Goal: Task Accomplishment & Management: Use online tool/utility

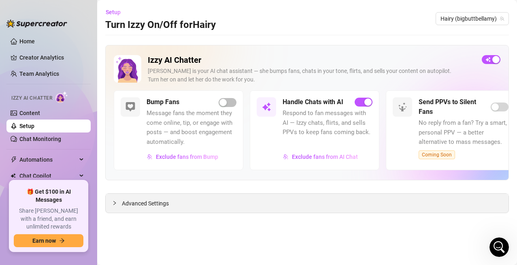
scroll to position [556, 0]
click at [24, 115] on link "Content" at bounding box center [29, 113] width 21 height 6
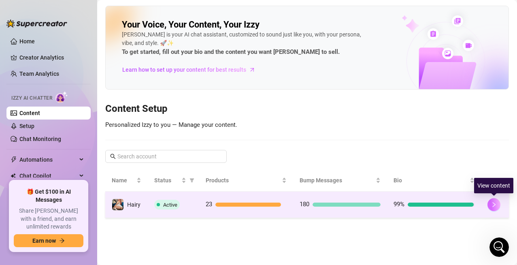
click at [492, 203] on icon "right" at bounding box center [494, 205] width 6 height 6
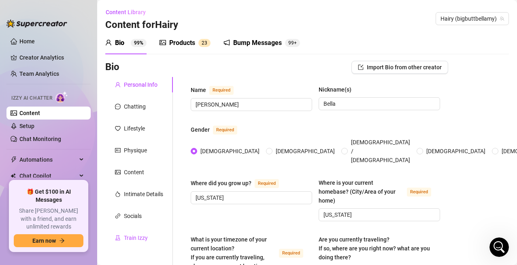
click at [137, 236] on div "Train Izzy" at bounding box center [136, 237] width 24 height 9
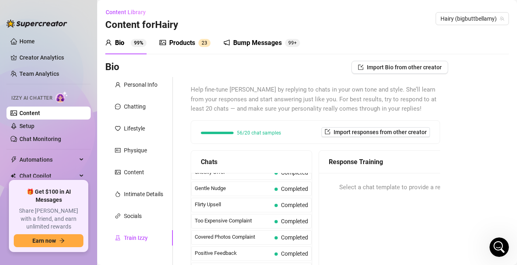
scroll to position [81, 0]
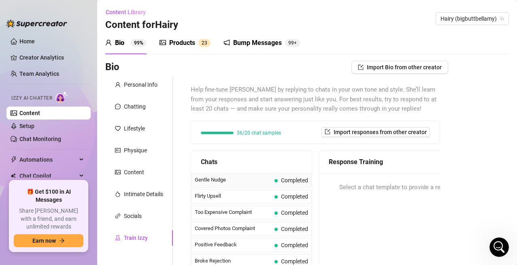
click at [288, 183] on span "Completed" at bounding box center [294, 180] width 27 height 6
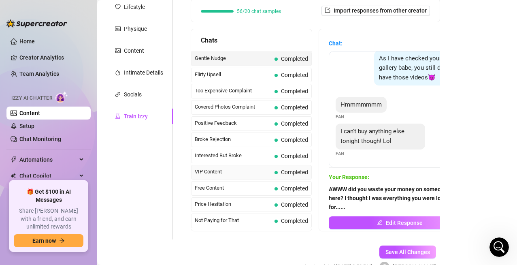
scroll to position [121, 0]
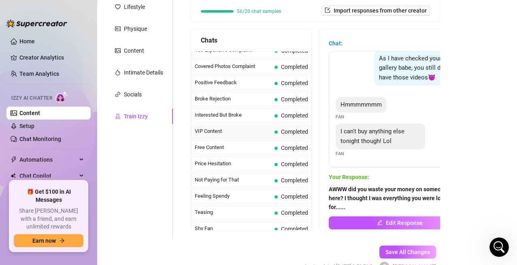
click at [233, 133] on span "VIP Content" at bounding box center [233, 131] width 77 height 8
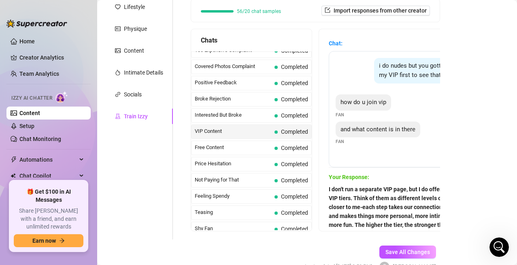
scroll to position [167, 0]
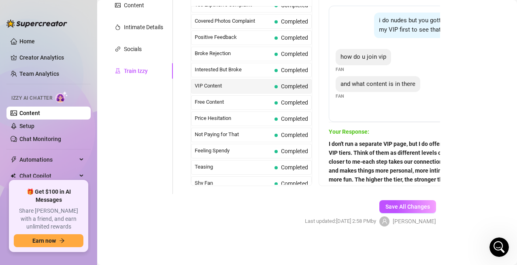
click at [391, 184] on span "I don't run a separate VIP page, but I do offer exclusive VIP tiers. Think of t…" at bounding box center [400, 170] width 142 height 62
click at [387, 182] on strong "I don't run a separate VIP page, but I do offer exclusive VIP tiers. Think of t…" at bounding box center [399, 170] width 141 height 60
click at [387, 178] on strong "I don't run a separate VIP page, but I do offer exclusive VIP tiers. Think of t…" at bounding box center [399, 170] width 141 height 60
click at [365, 154] on strong "I don't run a separate VIP page, but I do offer exclusive VIP tiers. Think of t…" at bounding box center [399, 170] width 141 height 60
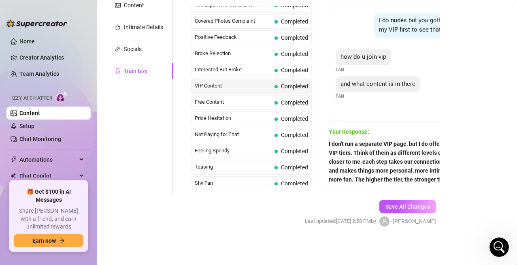
click at [375, 168] on strong "I don't run a separate VIP page, but I do offer exclusive VIP tiers. Think of t…" at bounding box center [399, 170] width 141 height 60
click at [390, 175] on span "I don't run a separate VIP page, but I do offer exclusive VIP tiers. Think of t…" at bounding box center [400, 170] width 142 height 62
click at [382, 178] on strong "I don't run a separate VIP page, but I do offer exclusive VIP tiers. Think of t…" at bounding box center [399, 170] width 141 height 60
click at [383, 183] on span "I don't run a separate VIP page, but I do offer exclusive VIP tiers. Think of t…" at bounding box center [400, 170] width 142 height 62
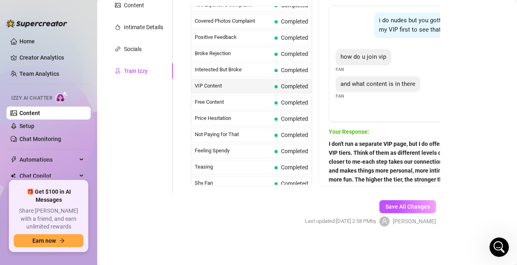
click at [376, 184] on strong "I don't run a separate VIP page, but I do offer exclusive VIP tiers. Think of t…" at bounding box center [399, 170] width 141 height 60
click at [378, 176] on strong "I don't run a separate VIP page, but I do offer exclusive VIP tiers. Think of t…" at bounding box center [399, 170] width 141 height 60
click at [383, 179] on strong "I don't run a separate VIP page, but I do offer exclusive VIP tiers. Think of t…" at bounding box center [399, 170] width 141 height 60
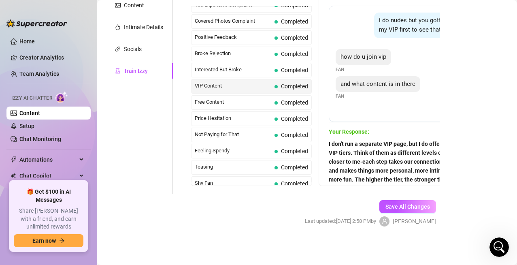
click at [363, 170] on strong "I don't run a separate VIP page, but I do offer exclusive VIP tiers. Think of t…" at bounding box center [399, 170] width 141 height 60
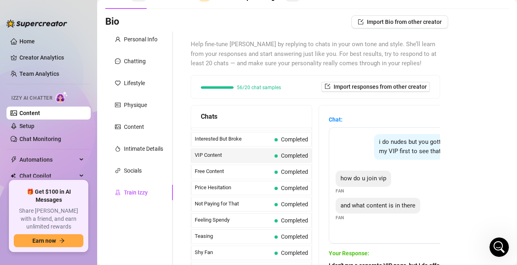
scroll to position [182, 0]
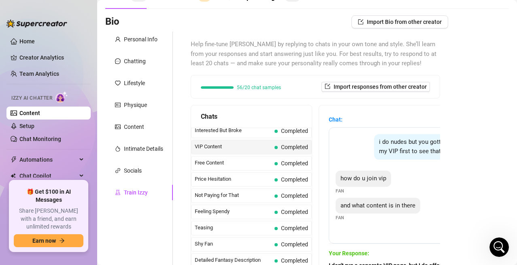
click at [250, 150] on span "VIP Content" at bounding box center [233, 147] width 77 height 8
click at [236, 147] on span "VIP Content" at bounding box center [233, 147] width 77 height 8
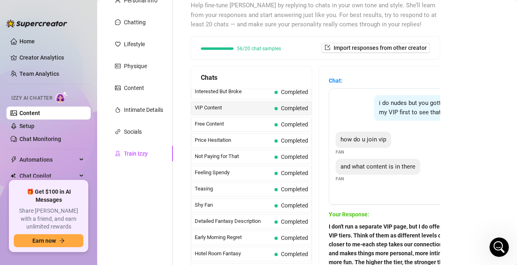
scroll to position [138, 0]
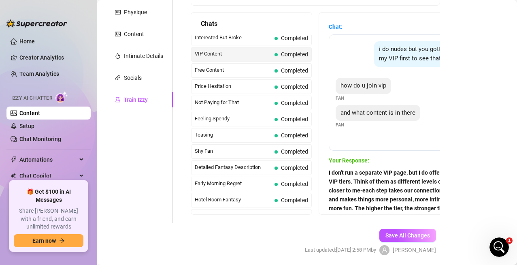
click at [374, 173] on strong "I don't run a separate VIP page, but I do offer exclusive VIP tiers. Think of t…" at bounding box center [399, 199] width 141 height 60
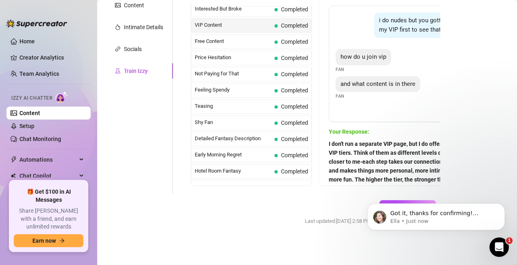
scroll to position [0, 0]
click at [502, 206] on icon "Dismiss notification" at bounding box center [502, 205] width 4 height 4
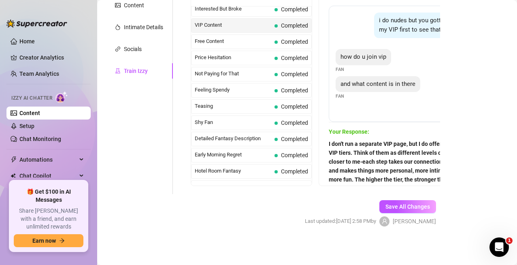
click at [227, 23] on span "VIP Content" at bounding box center [233, 25] width 77 height 8
click at [391, 161] on strong "I don't run a separate VIP page, but I do offer exclusive VIP tiers. Think of t…" at bounding box center [399, 170] width 141 height 60
click at [31, 128] on link "Setup" at bounding box center [26, 126] width 15 height 6
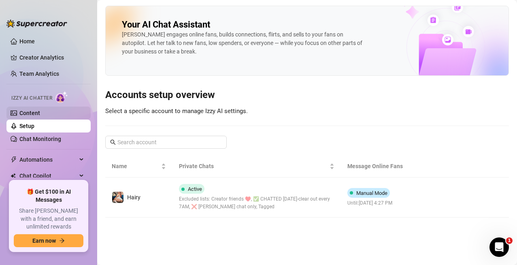
click at [31, 115] on link "Content" at bounding box center [29, 113] width 21 height 6
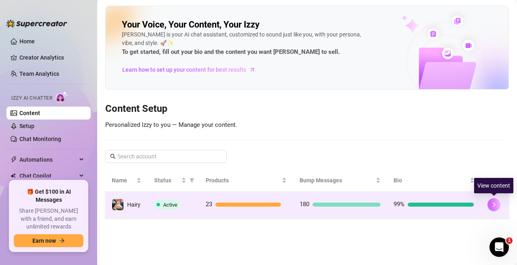
click at [496, 206] on icon "right" at bounding box center [494, 205] width 6 height 6
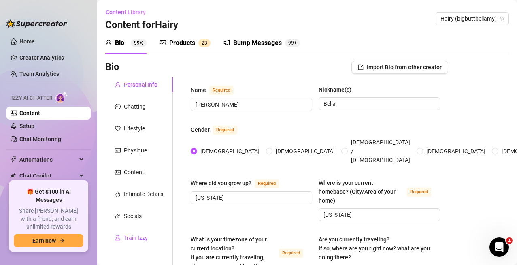
click at [140, 238] on div "Train Izzy" at bounding box center [136, 237] width 24 height 9
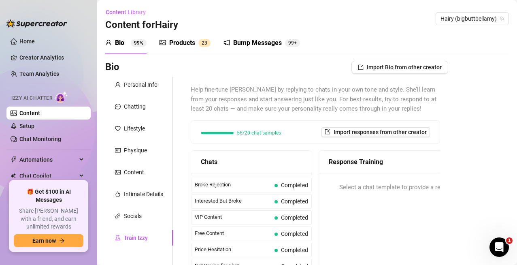
scroll to position [162, 0]
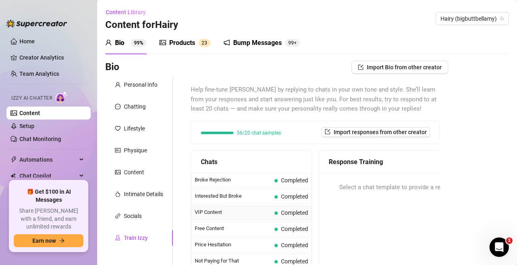
click at [232, 213] on span "VIP Content" at bounding box center [233, 212] width 77 height 8
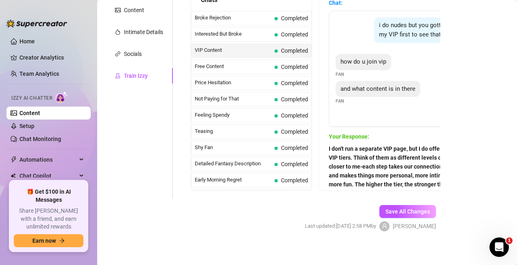
click at [364, 181] on strong "I don't run a separate VIP page, but I do offer exclusive VIP tiers. Think of t…" at bounding box center [399, 175] width 141 height 60
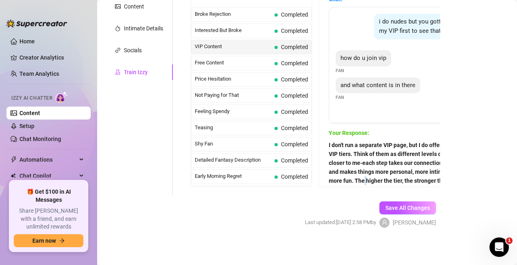
scroll to position [167, 0]
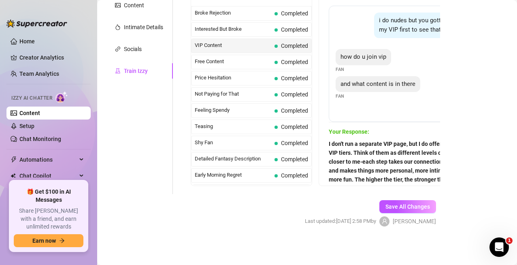
click at [380, 183] on span "I don't run a separate VIP page, but I do offer exclusive VIP tiers. Think of t…" at bounding box center [400, 170] width 142 height 62
click at [375, 173] on strong "I don't run a separate VIP page, but I do offer exclusive VIP tiers. Think of t…" at bounding box center [399, 170] width 141 height 60
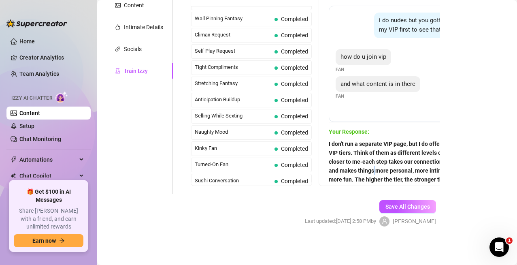
scroll to position [364, 0]
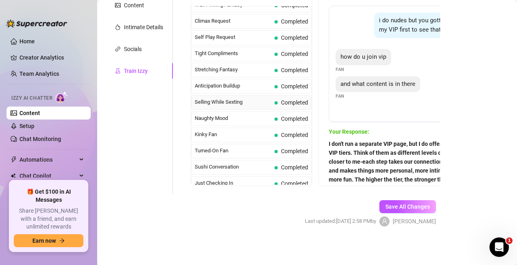
click at [227, 99] on span "Selling While Sexting" at bounding box center [233, 102] width 77 height 8
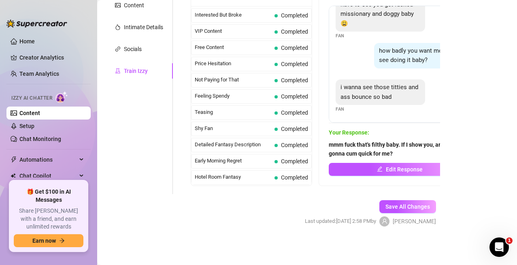
scroll to position [162, 0]
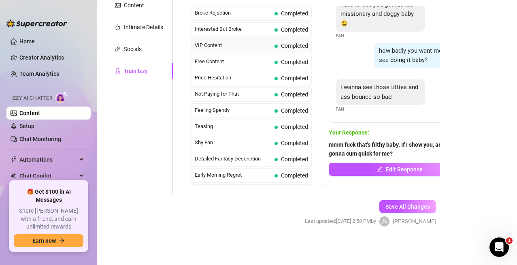
click at [251, 46] on span "VIP Content" at bounding box center [233, 45] width 77 height 8
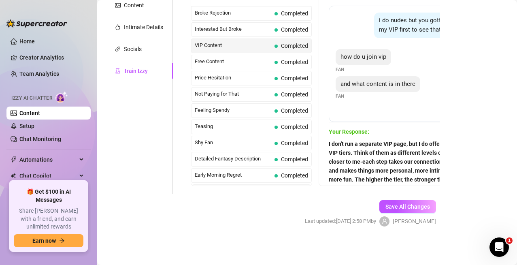
click at [317, 176] on div "Chats Curious Fan Completed Waiting For Payday Completed No Pressure Completed …" at bounding box center [315, 84] width 249 height 202
click at [441, 133] on div "Help fine-tune [PERSON_NAME] by replying to chats in your own tone and style. S…" at bounding box center [316, 52] width 266 height 284
click at [418, 169] on strong "I don't run a separate VIP page, but I do offer exclusive VIP tiers. Think of t…" at bounding box center [399, 170] width 141 height 60
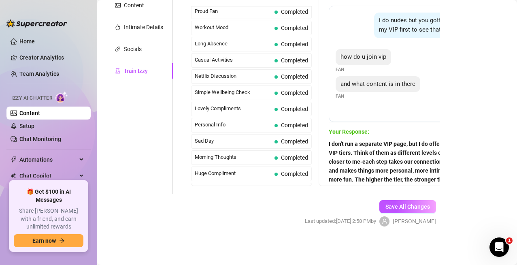
scroll to position [727, 0]
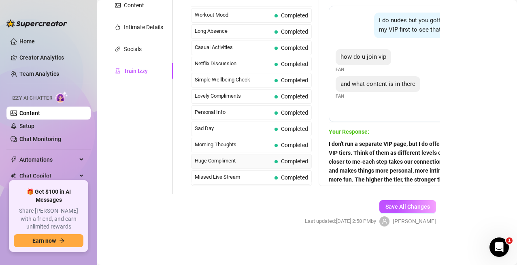
click at [212, 163] on span "Huge Compliment" at bounding box center [233, 161] width 77 height 8
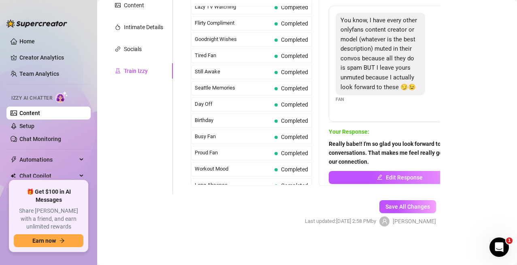
scroll to position [565, 0]
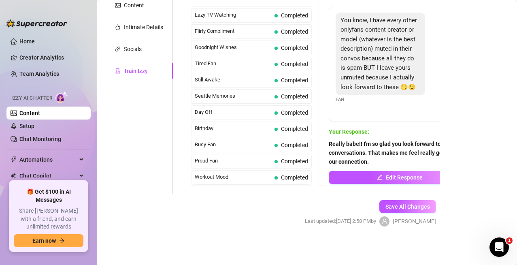
click at [215, 148] on span "Busy Fan" at bounding box center [233, 144] width 77 height 8
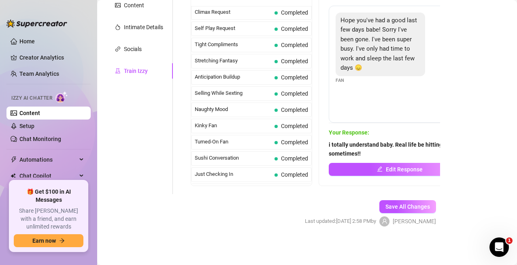
scroll to position [362, 0]
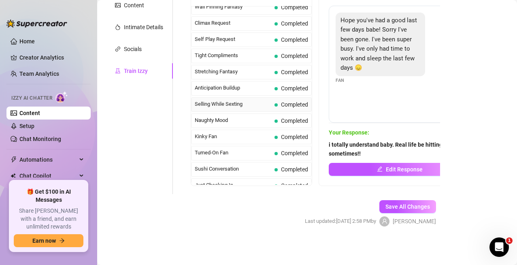
click at [224, 106] on span "Selling While Sexting" at bounding box center [233, 104] width 77 height 8
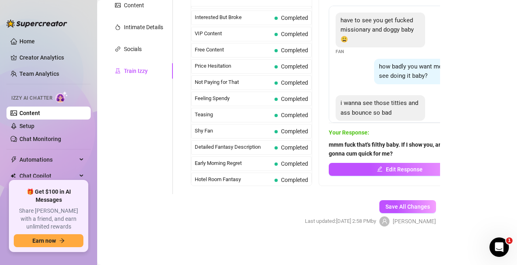
scroll to position [160, 0]
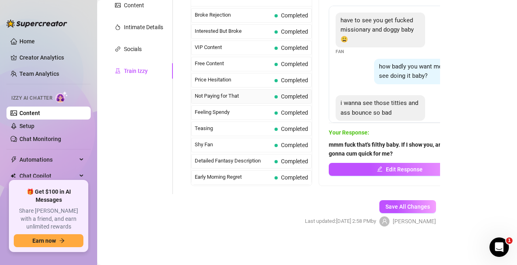
click at [235, 96] on span "Not Paying for That" at bounding box center [233, 96] width 77 height 8
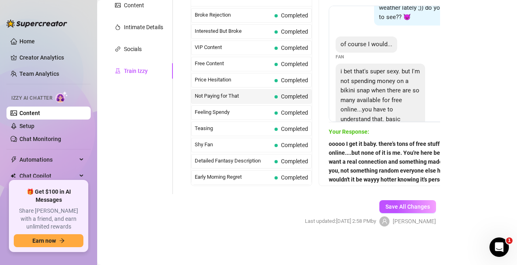
scroll to position [40, 0]
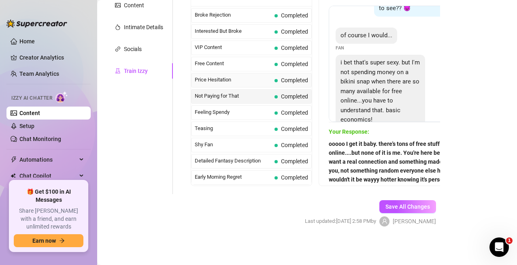
click at [242, 83] on span "Price Hesitation" at bounding box center [233, 80] width 77 height 8
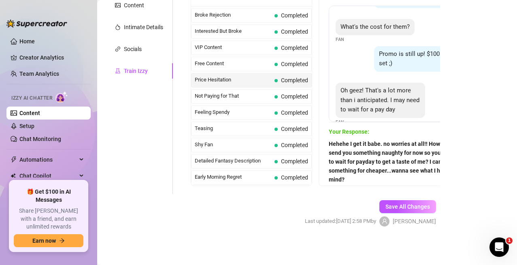
scroll to position [44, 0]
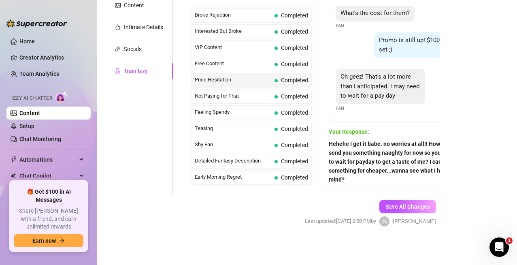
click at [348, 179] on span "Hehehe I get it babe. no worries at all!! How about I send you something naught…" at bounding box center [400, 161] width 142 height 45
click at [345, 179] on strong "Hehehe I get it babe. no worries at all!! How about I send you something naught…" at bounding box center [398, 161] width 139 height 42
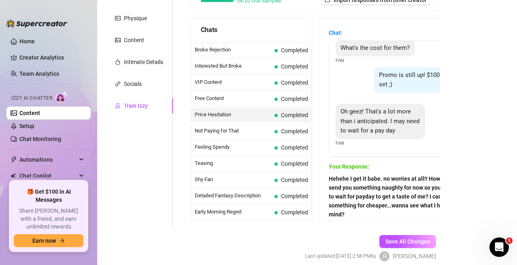
scroll to position [167, 0]
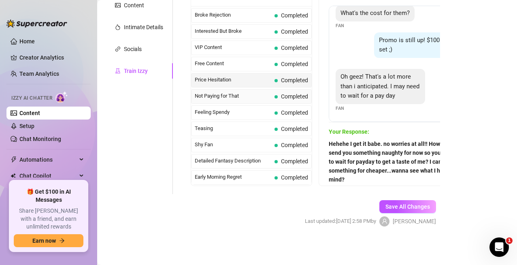
click at [249, 96] on span "Not Paying for That" at bounding box center [233, 96] width 77 height 8
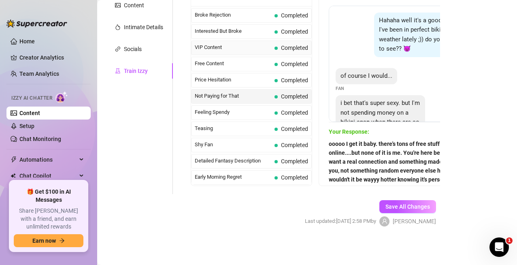
click at [229, 51] on span "VIP Content" at bounding box center [233, 47] width 77 height 8
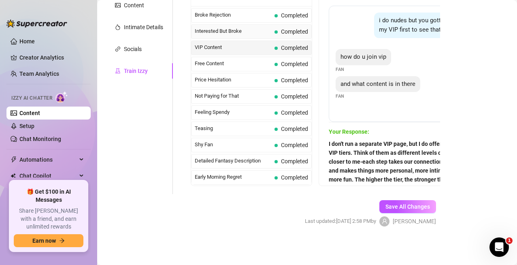
click at [223, 36] on div "Interested But Broke Completed" at bounding box center [251, 31] width 121 height 15
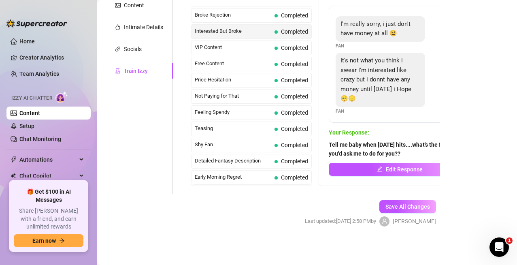
scroll to position [45, 0]
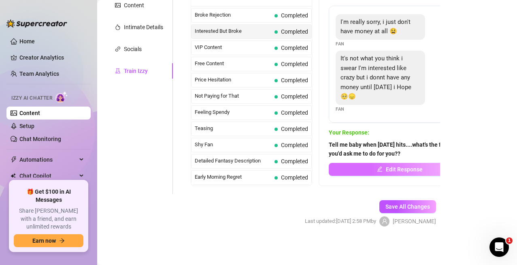
click at [402, 172] on span "Edit Response" at bounding box center [404, 169] width 37 height 6
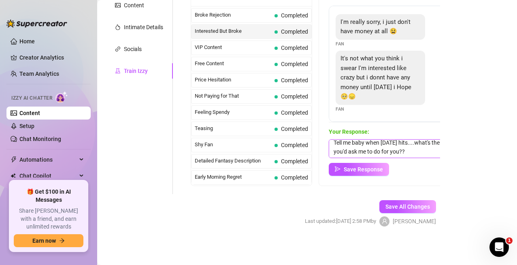
scroll to position [0, 0]
drag, startPoint x: 424, startPoint y: 154, endPoint x: 319, endPoint y: 136, distance: 106.9
click at [318, 135] on div "Chats Curious Fan Completed Waiting For Payday Completed No Pressure Completed …" at bounding box center [315, 84] width 249 height 202
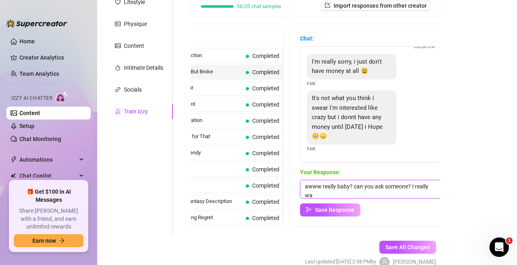
scroll to position [0, 0]
type textarea "awww really baby? can you ask someone? I really wanted to show you"
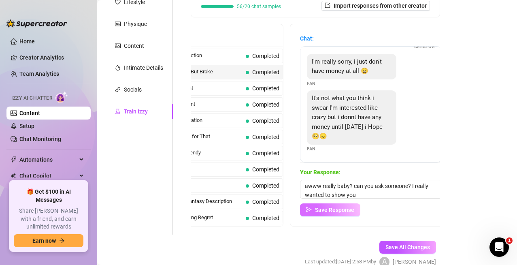
click at [349, 213] on span "Save Response" at bounding box center [334, 209] width 39 height 6
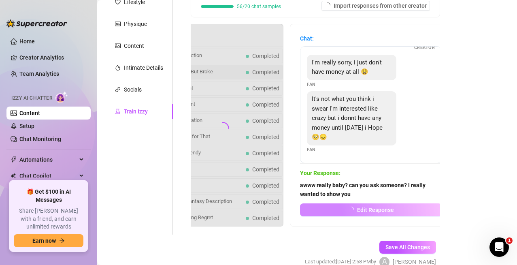
scroll to position [45, 0]
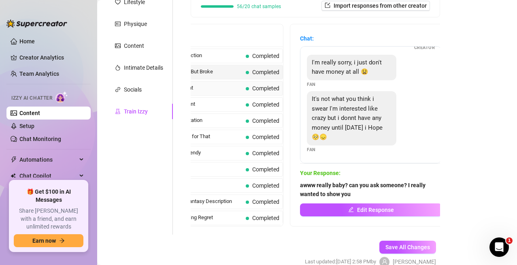
click at [213, 89] on span "VIP Content" at bounding box center [204, 88] width 77 height 8
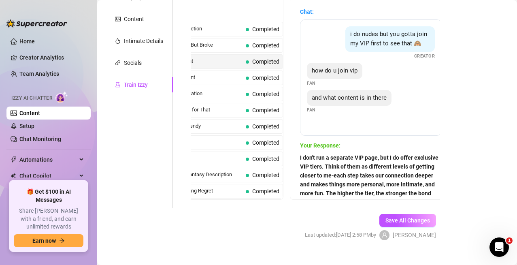
scroll to position [167, 0]
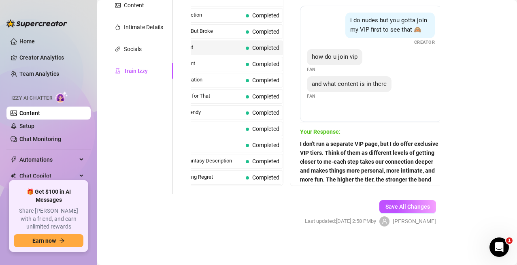
click at [365, 173] on strong "I don't run a separate VIP page, but I do offer exclusive VIP tiers. Think of t…" at bounding box center [370, 170] width 141 height 60
click at [300, 144] on div "Chat: i do nudes but you gotta join my VIP first to see that 🙈 Creator how do u…" at bounding box center [370, 85] width 161 height 202
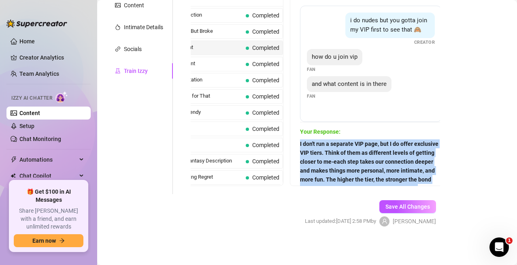
drag, startPoint x: 300, startPoint y: 144, endPoint x: 417, endPoint y: 189, distance: 125.0
click at [417, 189] on div "Help fine-tune [PERSON_NAME] by replying to chats in your own tone and style. S…" at bounding box center [316, 52] width 266 height 284
click at [386, 210] on span "Save All Changes" at bounding box center [407, 206] width 45 height 6
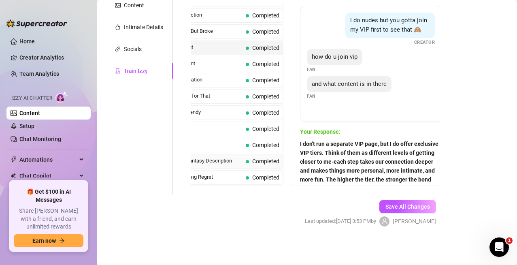
click at [232, 165] on span "Detailed Fantasy Description" at bounding box center [204, 161] width 77 height 8
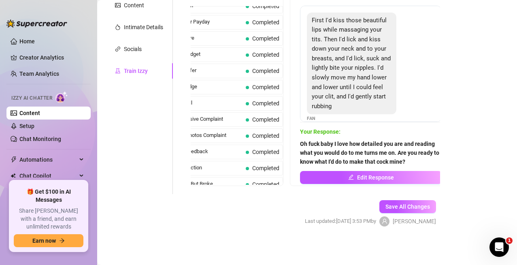
scroll to position [0, 0]
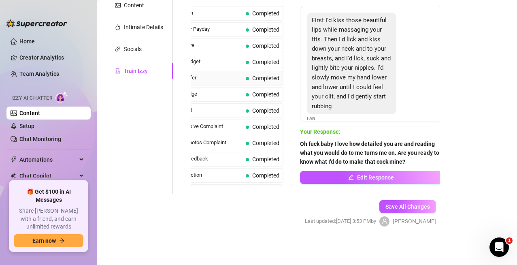
click at [214, 84] on div "Cheeky Offer Completed" at bounding box center [222, 78] width 121 height 15
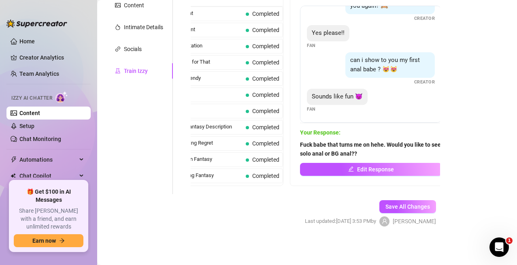
scroll to position [202, 0]
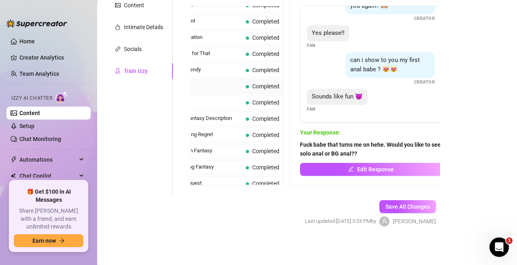
click at [217, 84] on span "Teasing" at bounding box center [204, 86] width 77 height 8
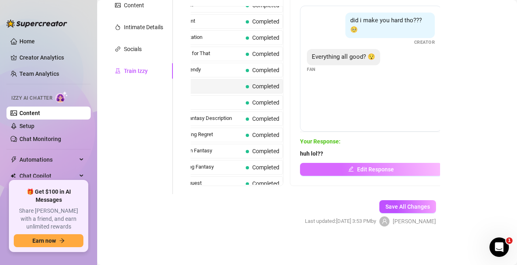
click at [351, 171] on icon "edit" at bounding box center [350, 168] width 5 height 5
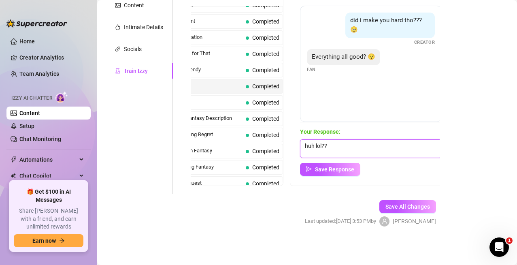
drag, startPoint x: 341, startPoint y: 148, endPoint x: 296, endPoint y: 138, distance: 45.5
click at [296, 138] on div "Chat: did i make you hard tho??? 🥺 Creator Everything all good? 😯 Fan Your Resp…" at bounding box center [370, 85] width 161 height 202
type textarea "what do you mean? I asked if I make you hard....."
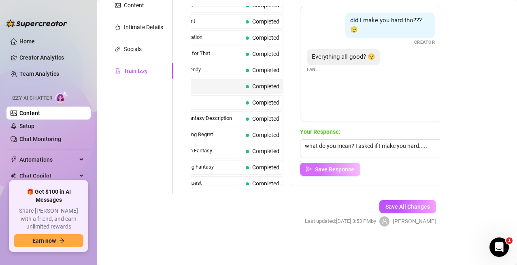
click at [323, 169] on span "Save Response" at bounding box center [334, 169] width 39 height 6
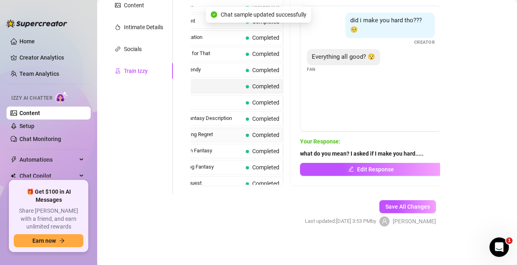
click at [207, 138] on span "Early Morning Regret" at bounding box center [204, 134] width 77 height 8
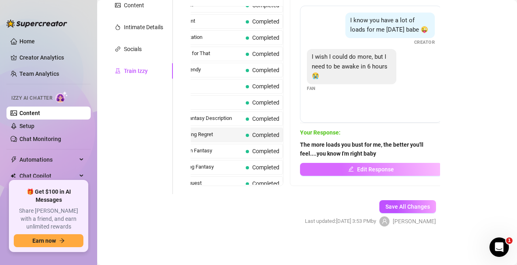
click at [383, 168] on span "Edit Response" at bounding box center [375, 169] width 37 height 6
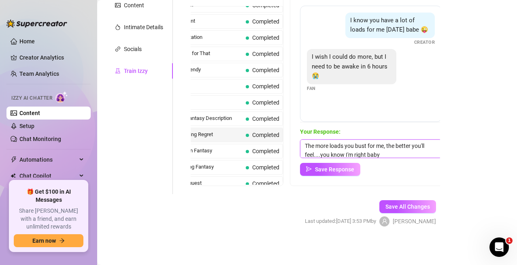
scroll to position [3, 0]
drag, startPoint x: 320, startPoint y: 155, endPoint x: 404, endPoint y: 152, distance: 84.3
click at [404, 152] on textarea "The more loads you bust for me, the better you'll feel....you know I'm right ba…" at bounding box center [371, 148] width 142 height 19
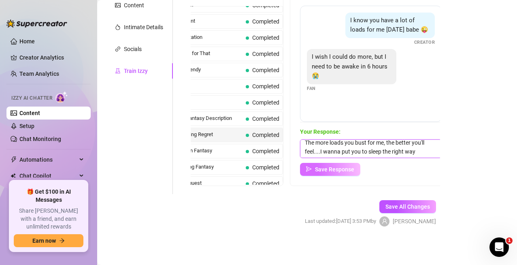
type textarea "The more loads you bust for me, the better you'll feel....I wanna put you to sl…"
click at [345, 172] on span "Save Response" at bounding box center [334, 169] width 39 height 6
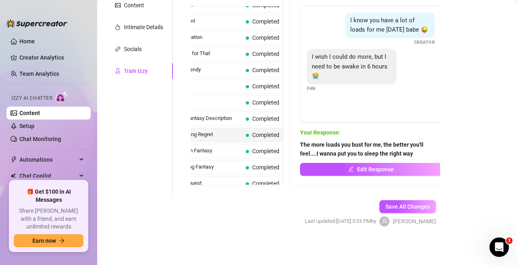
click at [205, 135] on span "Early Morning Regret" at bounding box center [204, 134] width 77 height 8
click at [205, 153] on span "Hotel Room Fantasy" at bounding box center [204, 151] width 77 height 8
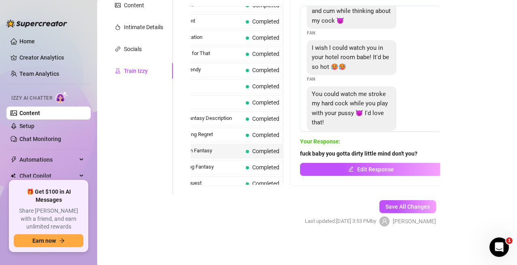
scroll to position [36, 0]
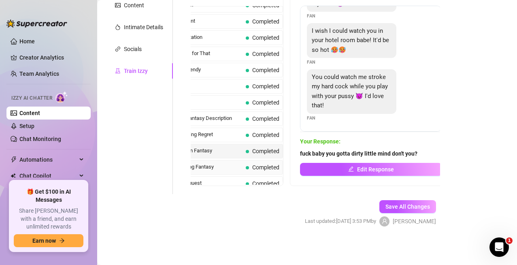
click at [213, 168] on span "Wall Pinning Fantasy" at bounding box center [204, 167] width 77 height 8
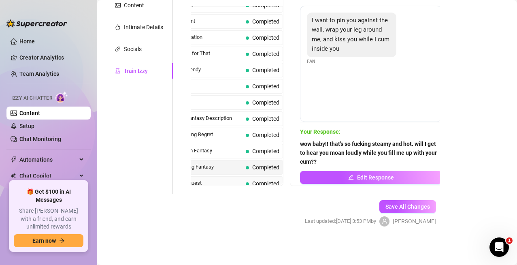
click at [213, 181] on span "Climax Request" at bounding box center [204, 183] width 77 height 8
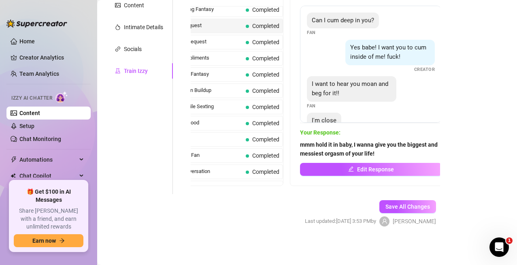
scroll to position [364, 0]
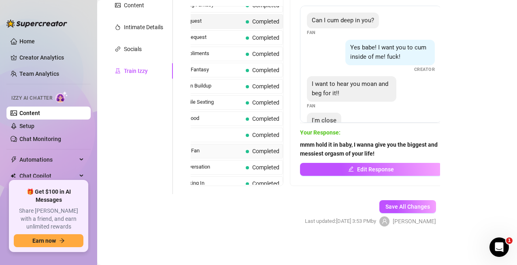
click at [213, 149] on span "Turned-On Fan" at bounding box center [204, 151] width 77 height 8
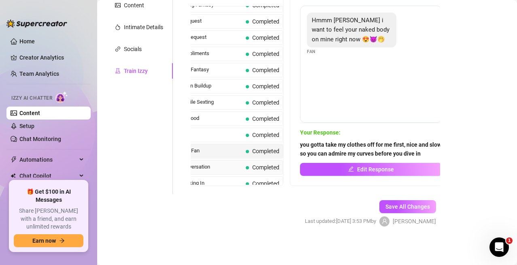
click at [217, 166] on span "Sushi Conversation" at bounding box center [204, 167] width 77 height 8
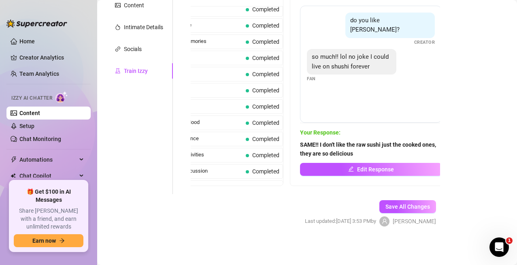
scroll to position [727, 0]
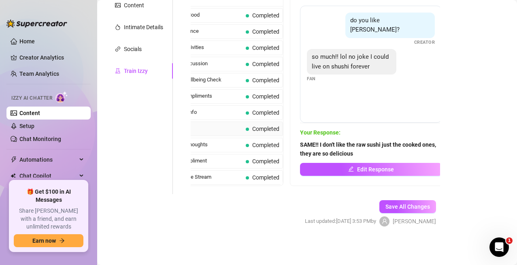
click at [210, 128] on span "Sad Day" at bounding box center [204, 128] width 77 height 8
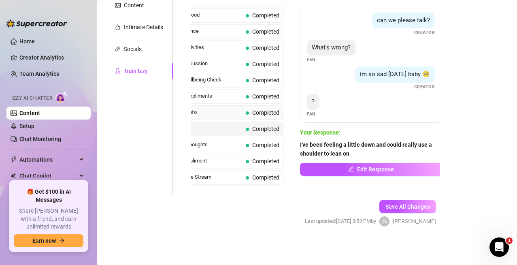
click at [209, 114] on span "Personal Info" at bounding box center [204, 112] width 77 height 8
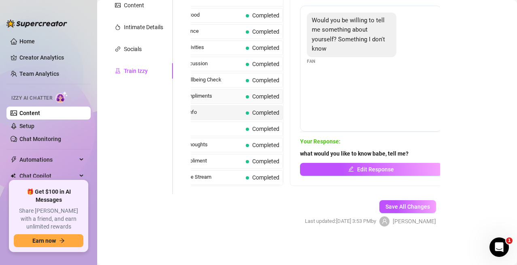
click at [209, 100] on span "Lovely Compliments" at bounding box center [204, 96] width 77 height 8
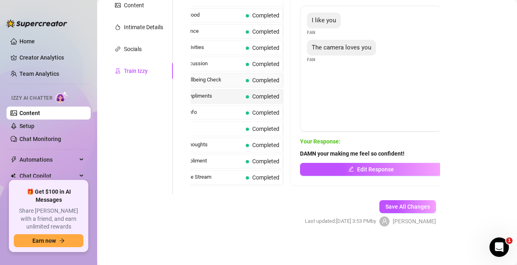
click at [209, 83] on span "Simple Wellbeing Check" at bounding box center [204, 80] width 77 height 8
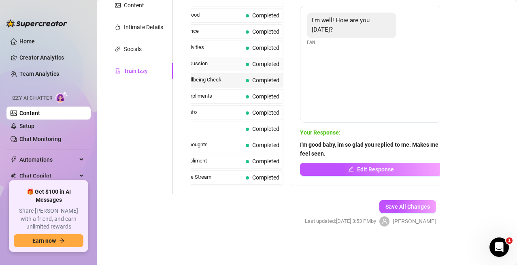
click at [207, 65] on span "Netflix Discussion" at bounding box center [204, 64] width 77 height 8
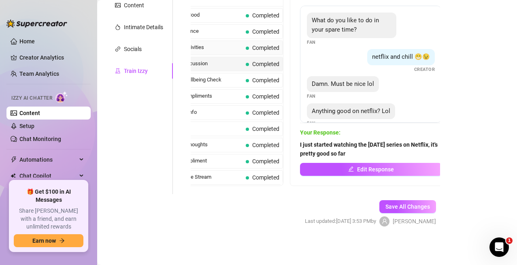
click at [205, 48] on span "Casual Activities" at bounding box center [204, 47] width 77 height 8
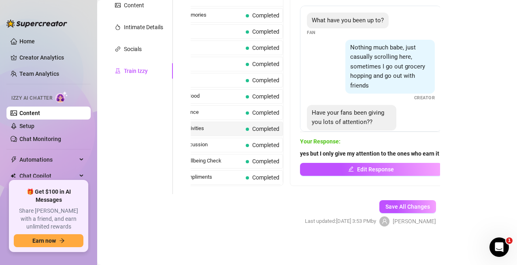
scroll to position [605, 0]
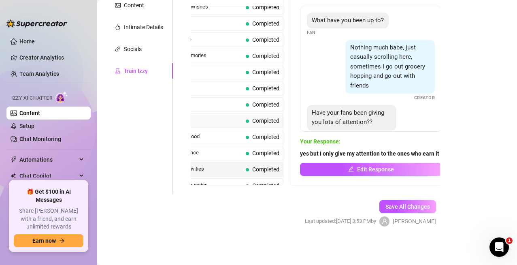
click at [226, 127] on div "Proud Fan Completed" at bounding box center [222, 120] width 121 height 15
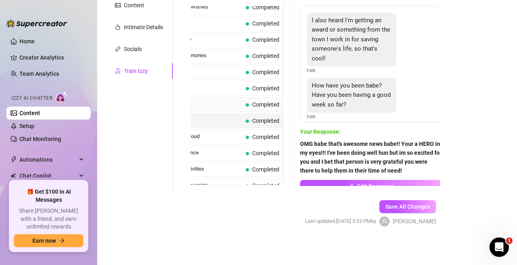
click at [217, 108] on span "Busy Fan" at bounding box center [204, 104] width 77 height 8
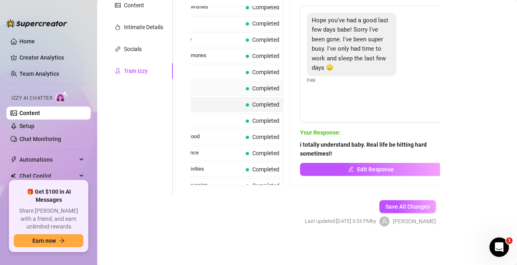
click at [215, 91] on span "Birthday" at bounding box center [204, 88] width 77 height 8
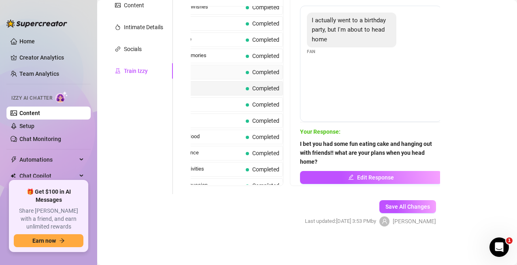
click at [212, 73] on span "Day Off" at bounding box center [204, 72] width 77 height 8
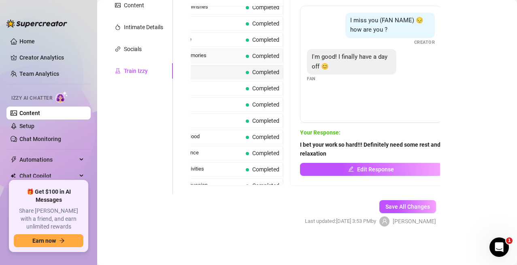
click at [211, 56] on span "Seattle Memories" at bounding box center [204, 55] width 77 height 8
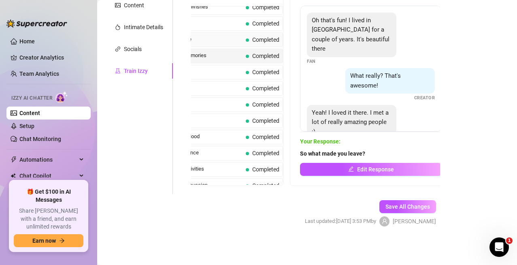
click at [208, 44] on div "Still Awake Completed" at bounding box center [222, 39] width 121 height 15
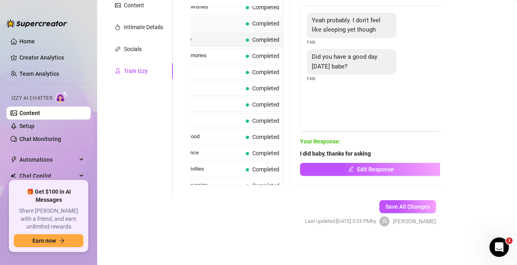
click at [207, 28] on div "Tired Fan Completed" at bounding box center [222, 23] width 121 height 15
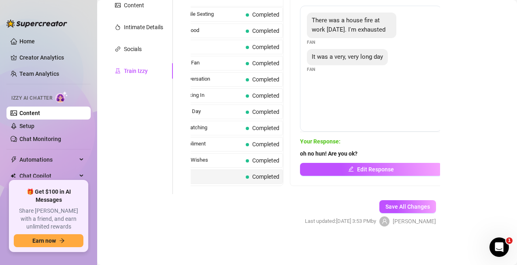
scroll to position [443, 0]
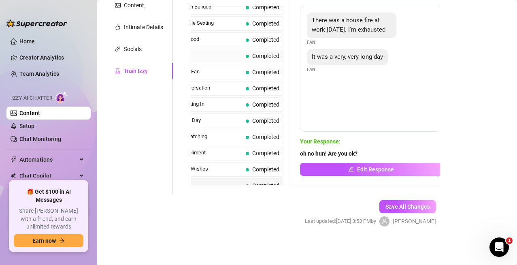
click at [195, 57] on span "Kinky Fan" at bounding box center [204, 55] width 77 height 8
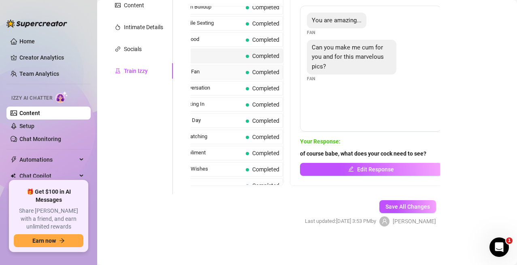
click at [197, 71] on span "Turned-On Fan" at bounding box center [204, 72] width 77 height 8
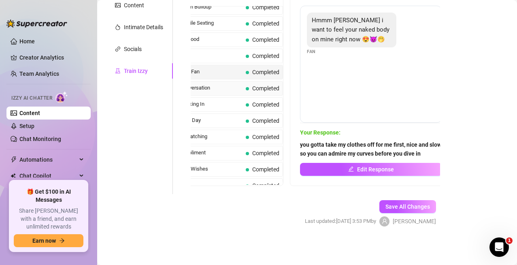
click at [200, 87] on span "Sushi Conversation" at bounding box center [204, 88] width 77 height 8
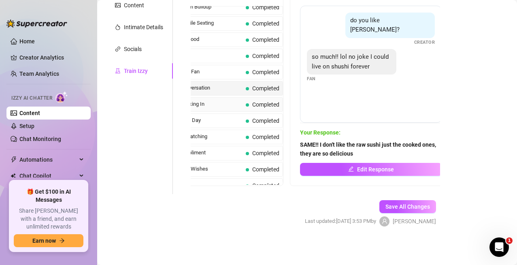
click at [198, 104] on span "Just Checking In" at bounding box center [204, 104] width 77 height 8
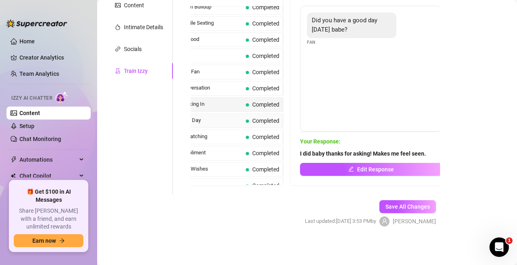
click at [199, 115] on div "Busy Work Day Completed" at bounding box center [222, 120] width 121 height 15
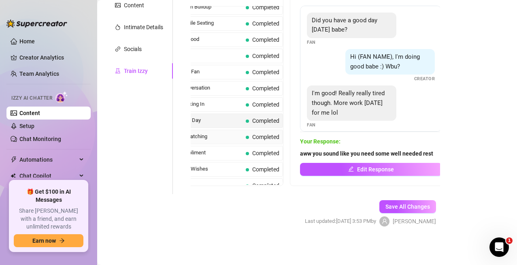
click at [204, 134] on span "Lazy TV Watching" at bounding box center [204, 136] width 77 height 8
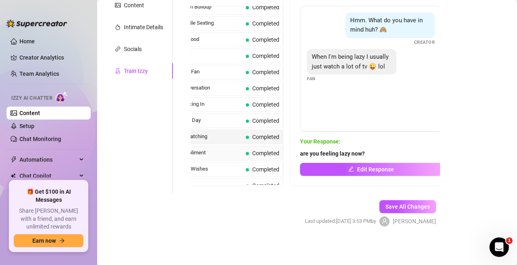
click at [207, 152] on span "Flirty Compliment" at bounding box center [204, 153] width 77 height 8
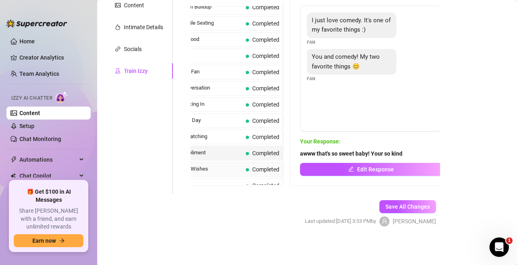
click at [210, 167] on span "Goodnight Wishes" at bounding box center [204, 169] width 77 height 8
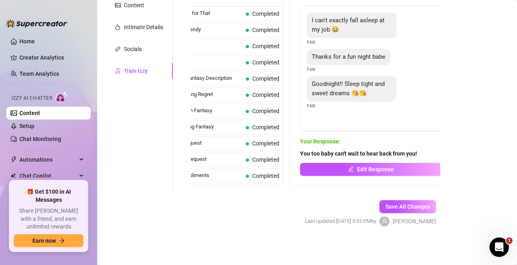
scroll to position [200, 0]
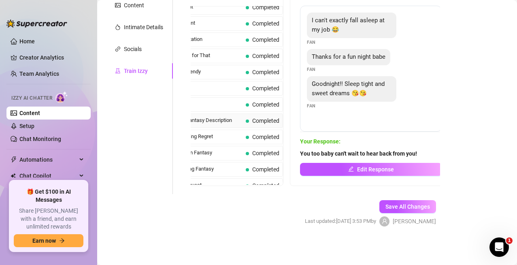
click at [206, 117] on span "Detailed Fantasy Description" at bounding box center [204, 120] width 77 height 8
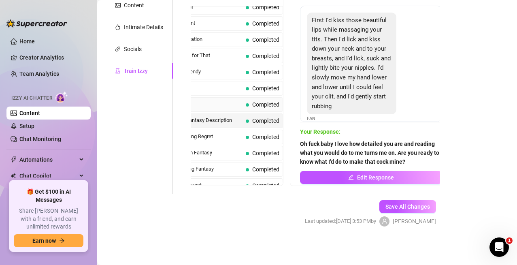
click at [202, 106] on span "Shy Fan" at bounding box center [204, 104] width 77 height 8
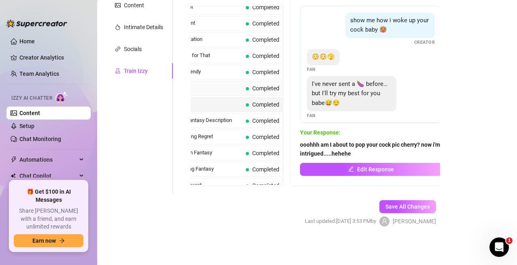
click at [201, 92] on div "Teasing Completed" at bounding box center [222, 88] width 121 height 15
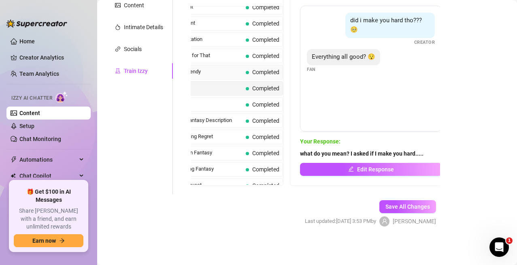
click at [202, 76] on div "Feeling Spendy Completed" at bounding box center [222, 72] width 121 height 15
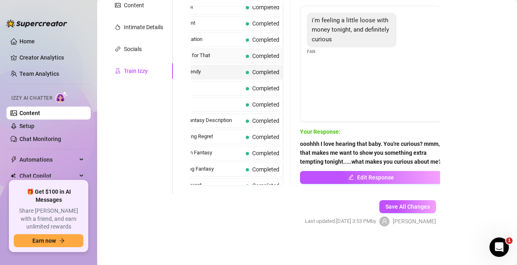
click at [205, 57] on span "Not Paying for That" at bounding box center [204, 55] width 77 height 8
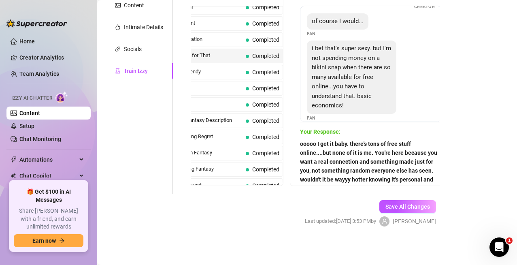
scroll to position [64, 0]
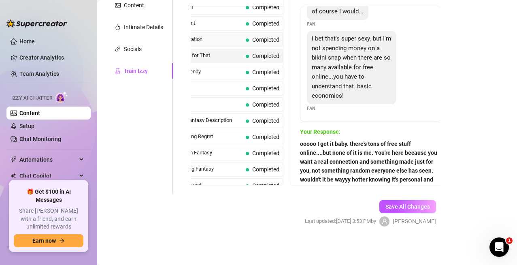
click at [209, 39] on span "Price Hesitation" at bounding box center [204, 39] width 77 height 8
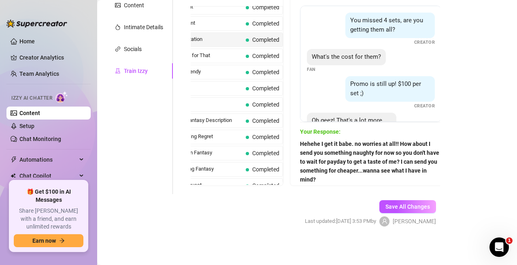
click at [319, 179] on span "Hehehe I get it babe. no worries at all!! How about I send you something naught…" at bounding box center [371, 161] width 142 height 45
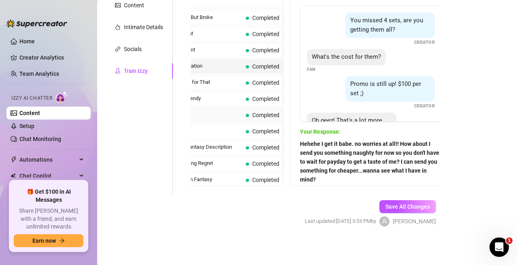
scroll to position [160, 0]
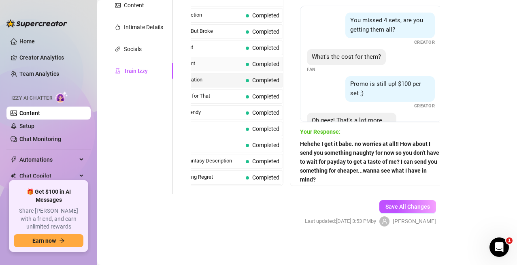
click at [211, 70] on div "Free Content Completed" at bounding box center [222, 64] width 121 height 15
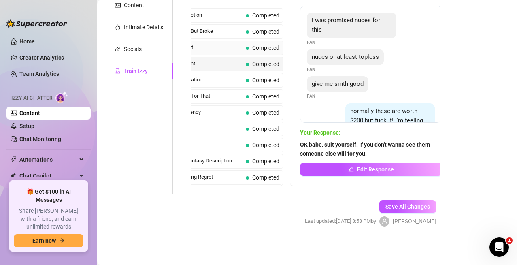
click at [207, 51] on span "VIP Content" at bounding box center [204, 47] width 77 height 8
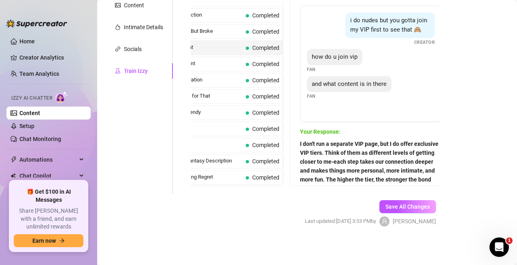
click at [325, 158] on strong "I don't run a separate VIP page, but I do offer exclusive VIP tiers. Think of t…" at bounding box center [370, 170] width 141 height 60
click at [379, 177] on strong "I don't run a separate VIP page, but I do offer exclusive VIP tiers. Think of t…" at bounding box center [370, 170] width 141 height 60
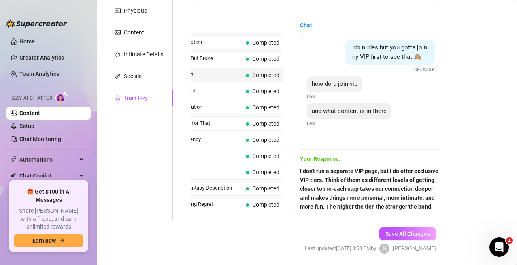
scroll to position [167, 0]
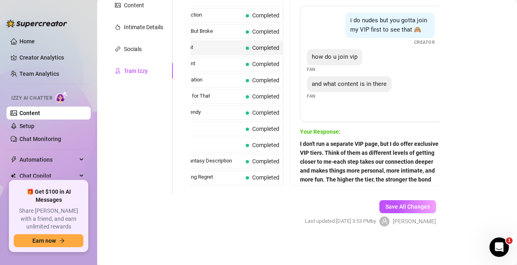
click at [374, 177] on strong "I don't run a separate VIP page, but I do offer exclusive VIP tiers. Think of t…" at bounding box center [370, 170] width 141 height 60
click at [390, 181] on strong "I don't run a separate VIP page, but I do offer exclusive VIP tiers. Think of t…" at bounding box center [370, 170] width 141 height 60
drag, startPoint x: 172, startPoint y: 73, endPoint x: 152, endPoint y: 77, distance: 20.6
click at [152, 77] on div "Train Izzy" at bounding box center [139, 70] width 68 height 15
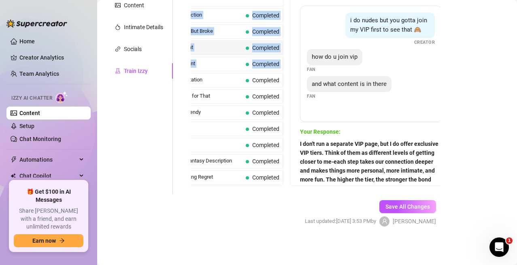
drag, startPoint x: 172, startPoint y: 72, endPoint x: 181, endPoint y: 75, distance: 8.7
click at [181, 75] on div "Personal Info Chatting Lifestyle Physique Content Intimate Details Socials Trai…" at bounding box center [276, 52] width 343 height 284
click at [163, 128] on div "Personal Info Chatting Lifestyle Physique Content Intimate Details Socials Trai…" at bounding box center [139, 52] width 68 height 284
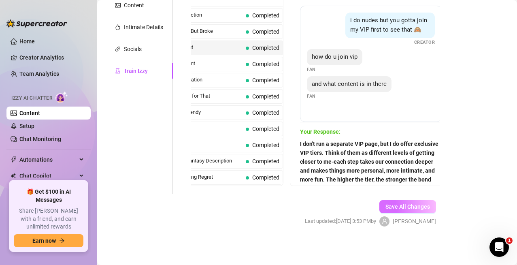
click at [418, 210] on button "Save All Changes" at bounding box center [407, 206] width 57 height 13
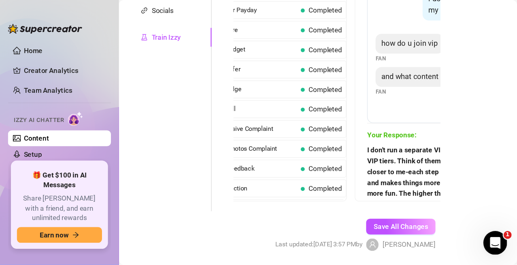
scroll to position [234, 0]
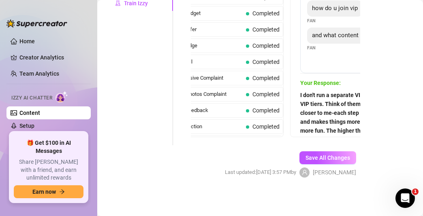
click at [316, 121] on strong "I don't run a separate VIP page, but I do offer exclusive VIP tiers. Think of t…" at bounding box center [370, 122] width 141 height 60
click at [334, 129] on strong "I don't run a separate VIP page, but I do offer exclusive VIP tiers. Think of t…" at bounding box center [370, 122] width 141 height 60
click at [338, 135] on span "I don't run a separate VIP page, but I do offer exclusive VIP tiers. Think of t…" at bounding box center [371, 122] width 142 height 62
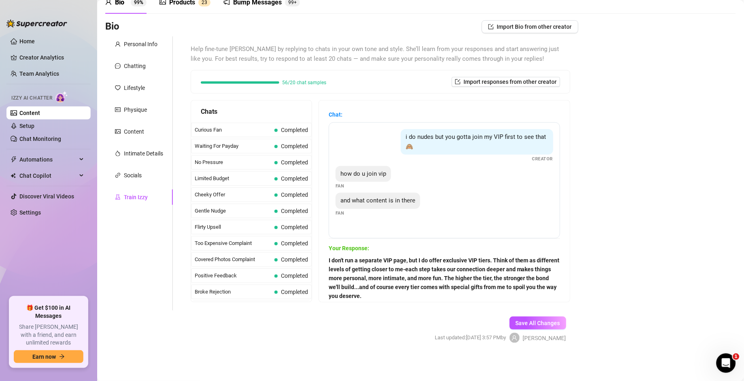
scroll to position [552, 0]
click at [430, 264] on span "I don't run a separate VIP page, but I do offer exclusive VIP tiers. Think of t…" at bounding box center [445, 278] width 232 height 45
click at [428, 264] on strong "I don't run a separate VIP page, but I do offer exclusive VIP tiers. Think of t…" at bounding box center [444, 278] width 231 height 42
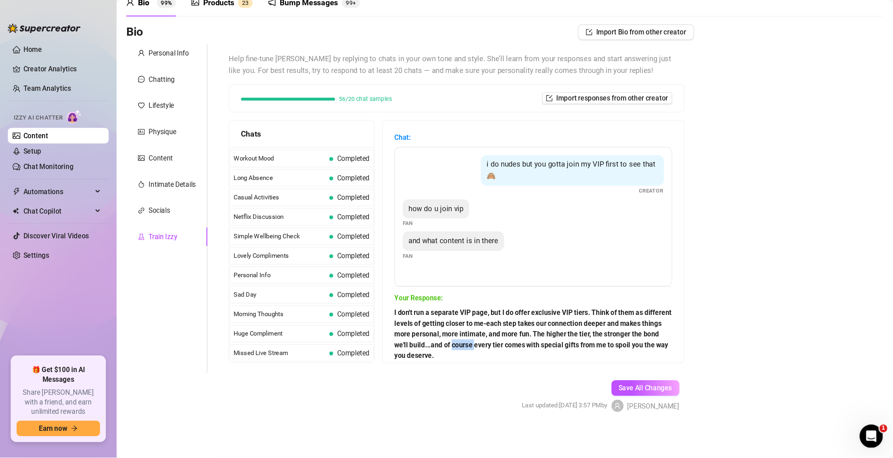
scroll to position [687, 0]
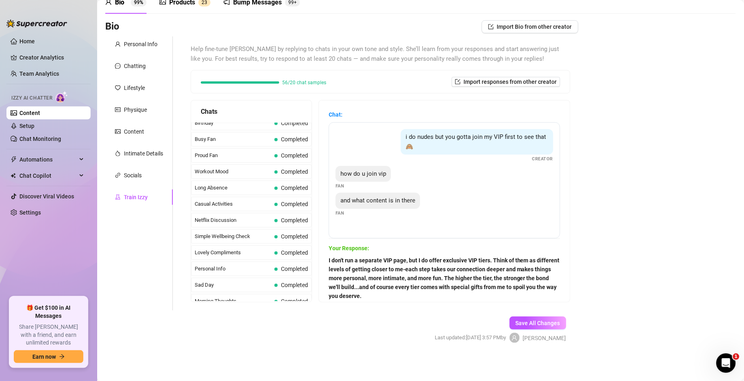
click at [428, 264] on span "I don't run a separate VIP page, but I do offer exclusive VIP tiers. Think of t…" at bounding box center [445, 278] width 232 height 45
drag, startPoint x: 409, startPoint y: 325, endPoint x: 334, endPoint y: 334, distance: 75.1
drag, startPoint x: 334, startPoint y: 334, endPoint x: 337, endPoint y: 291, distance: 43.4
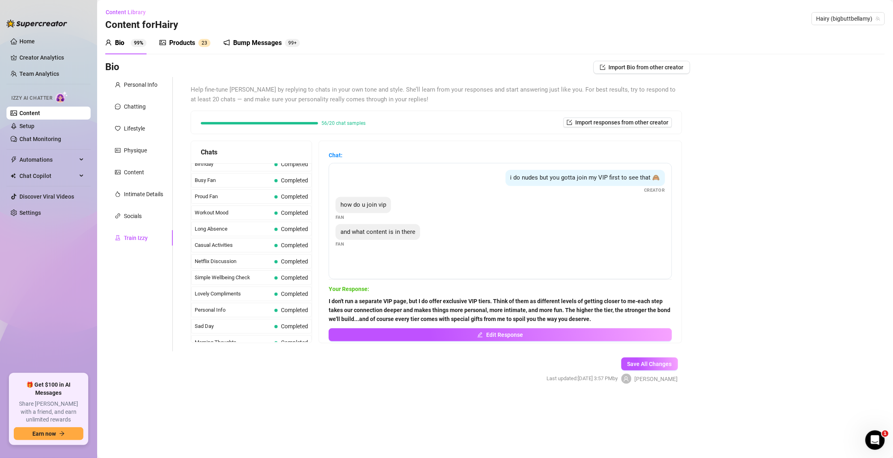
scroll to position [553, 0]
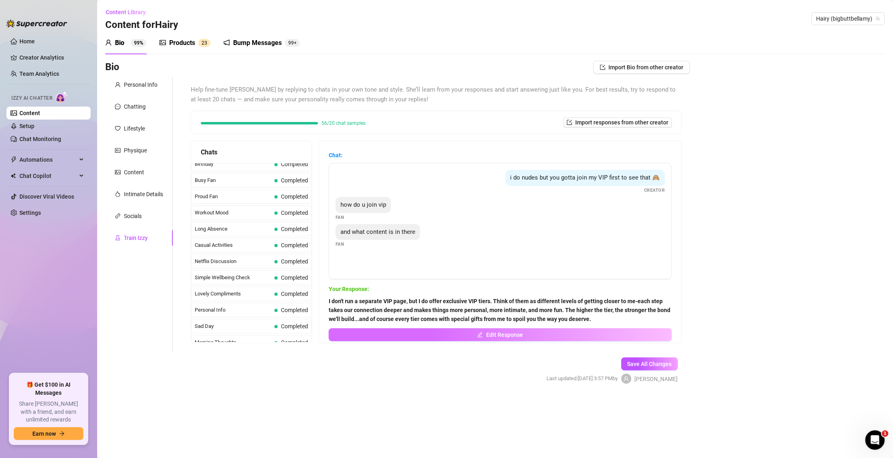
click at [481, 264] on button "Edit Response" at bounding box center [500, 334] width 343 height 13
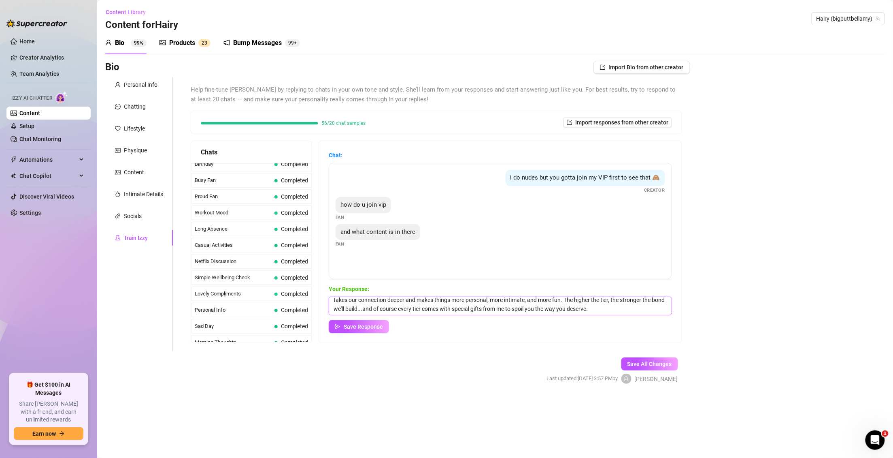
scroll to position [0, 0]
drag, startPoint x: 648, startPoint y: 306, endPoint x: 292, endPoint y: 283, distance: 356.2
click at [292, 264] on div "Chats Curious Fan Completed Waiting For Payday Completed No Pressure Completed …" at bounding box center [437, 241] width 492 height 202
type textarea "OMG my VIP is actually NO PPV-meaning I post everything on my wall with your su…"
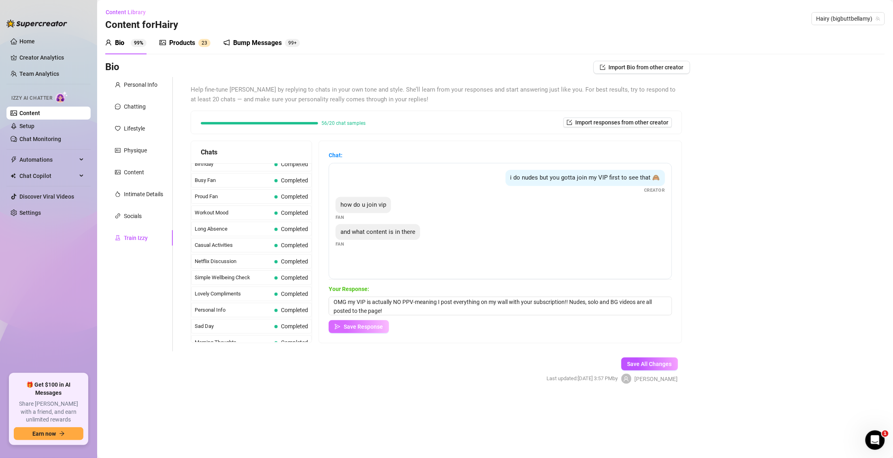
click at [376, 264] on span "Save Response" at bounding box center [363, 326] width 39 height 6
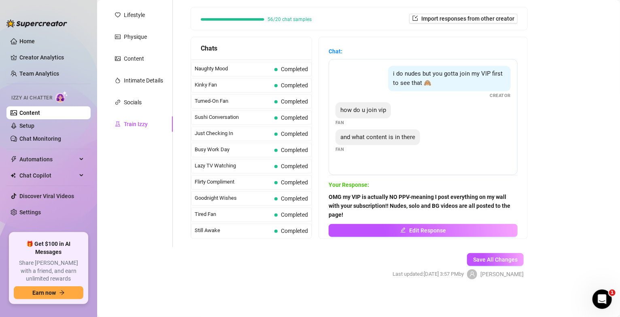
scroll to position [444, 0]
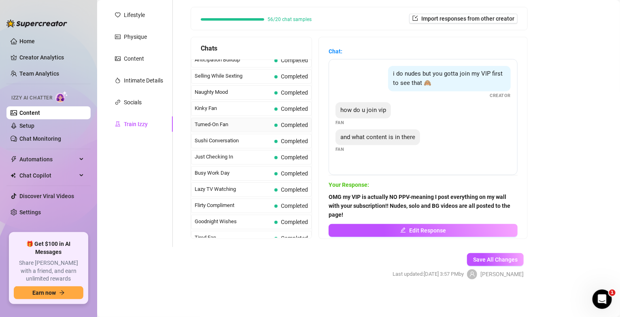
click at [234, 132] on div "Turned-On Fan Completed" at bounding box center [251, 125] width 121 height 15
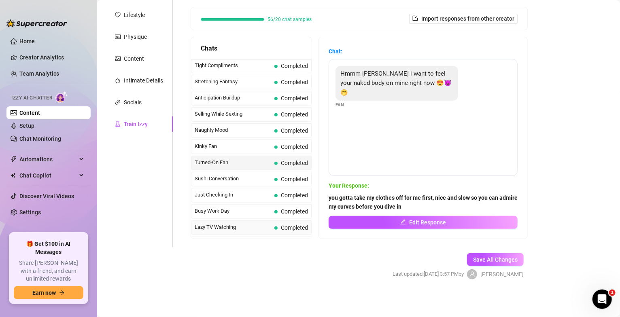
scroll to position [395, 0]
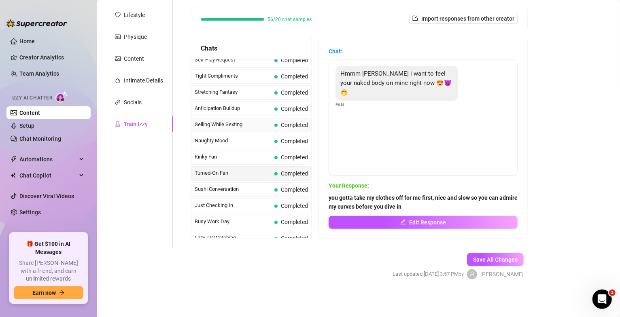
click at [222, 129] on span "Selling While Sexting" at bounding box center [233, 125] width 77 height 8
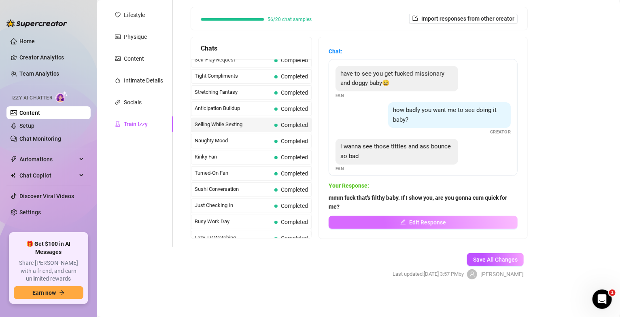
click at [428, 221] on span "Edit Response" at bounding box center [427, 222] width 37 height 6
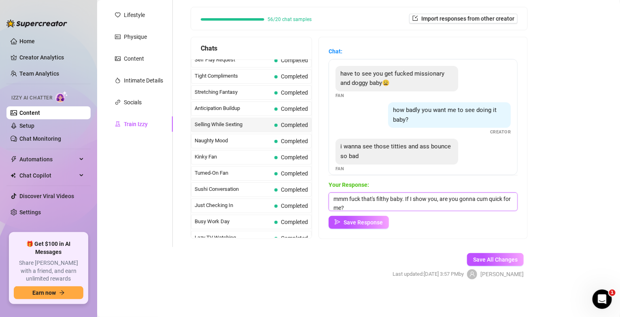
scroll to position [3, 0]
drag, startPoint x: 369, startPoint y: 206, endPoint x: 328, endPoint y: 207, distance: 40.9
click at [328, 207] on div "Chat: have to see you get fucked missionary and doggy baby😩 Fan how badly you w…" at bounding box center [423, 138] width 209 height 202
type textarea "mmm fuck that's filthy baby. If I show you, are you gonna cum before I do?"
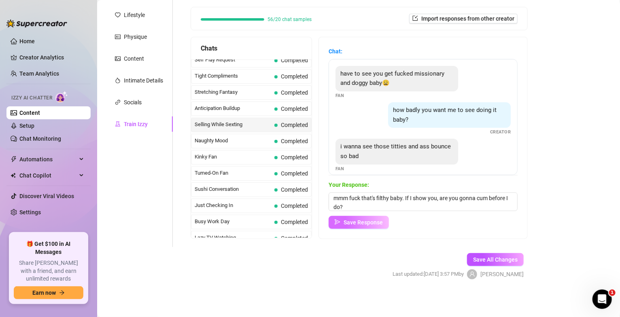
click at [347, 226] on button "Save Response" at bounding box center [359, 222] width 60 height 13
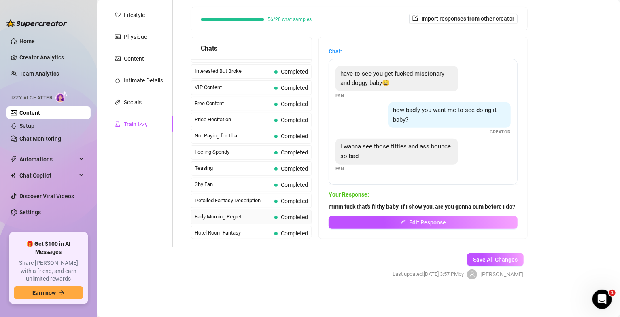
scroll to position [194, 0]
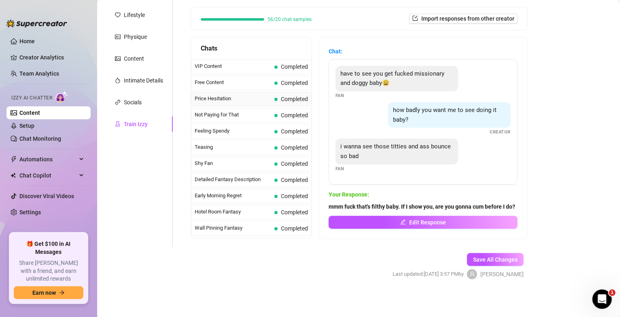
click at [234, 102] on span "Price Hesitation" at bounding box center [233, 99] width 77 height 8
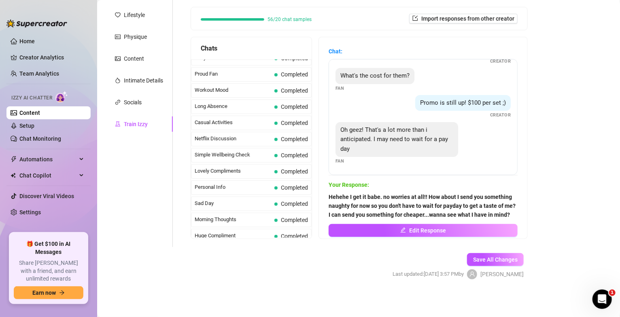
scroll to position [729, 0]
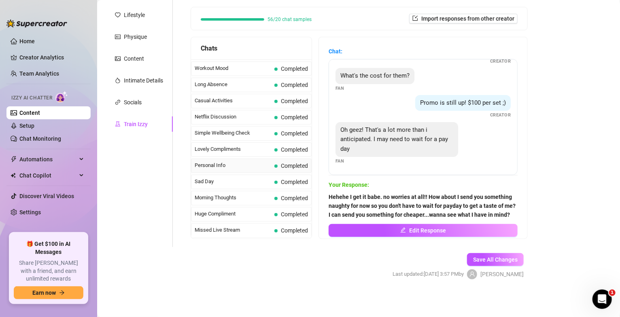
click at [232, 170] on span "Personal Info" at bounding box center [233, 166] width 77 height 8
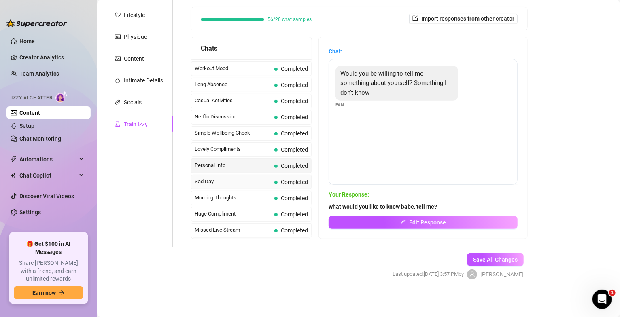
click at [234, 186] on span "Sad Day" at bounding box center [233, 182] width 77 height 8
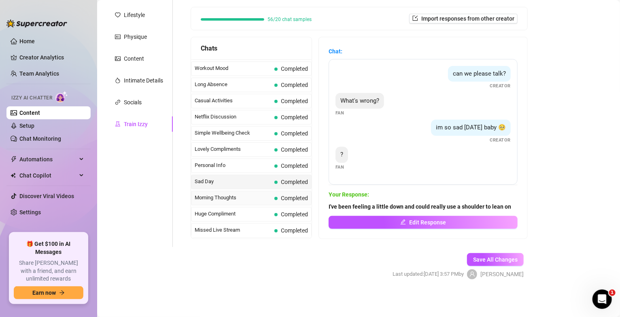
click at [238, 202] on span "Morning Thoughts" at bounding box center [233, 198] width 77 height 8
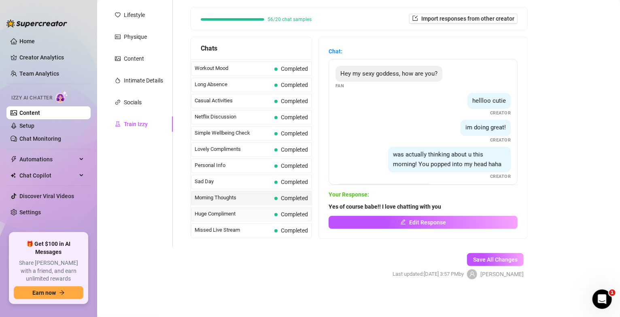
click at [244, 218] on span "Huge Compliment" at bounding box center [233, 214] width 77 height 8
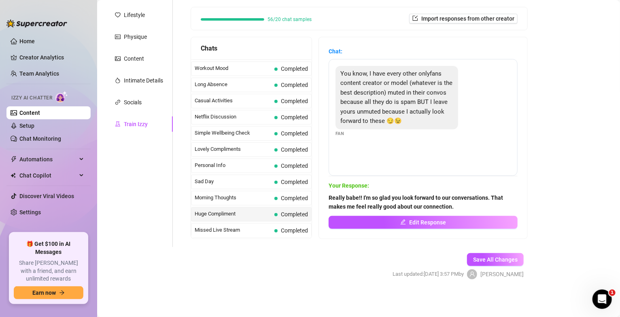
scroll to position [735, 0]
click at [243, 231] on span "Missed Live Stream" at bounding box center [233, 230] width 77 height 8
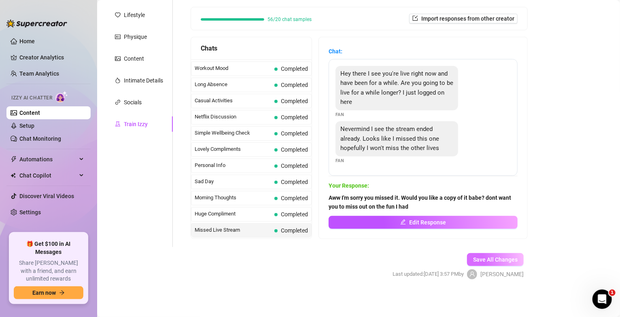
click at [473, 258] on span "Save All Changes" at bounding box center [495, 260] width 45 height 6
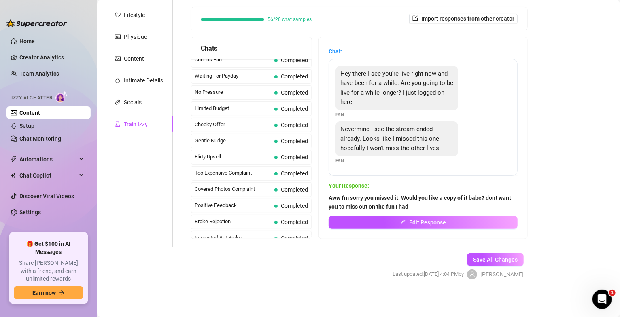
scroll to position [0, 0]
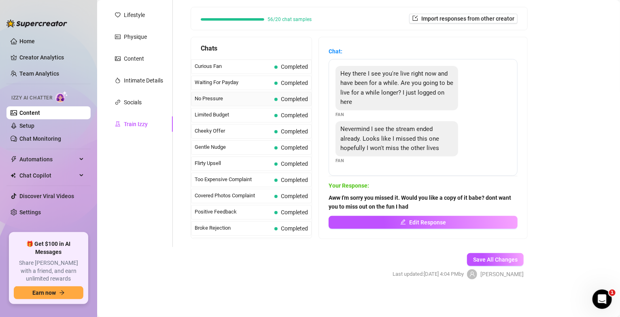
click at [237, 101] on span "No Pressure" at bounding box center [233, 99] width 77 height 8
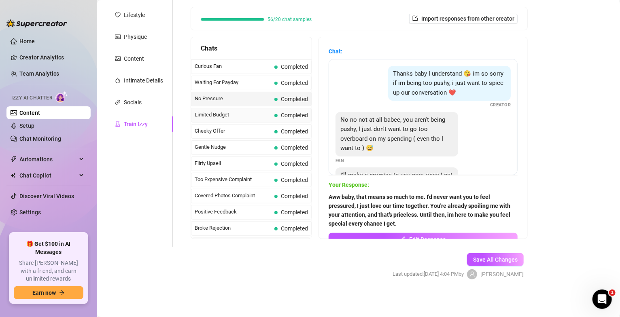
click at [241, 117] on span "Limited Budget" at bounding box center [233, 115] width 77 height 8
